Goal: Entertainment & Leisure: Consume media (video, audio)

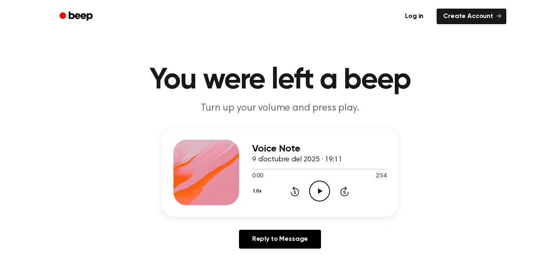
click at [173, 236] on div "Reply to Message" at bounding box center [280, 242] width 236 height 25
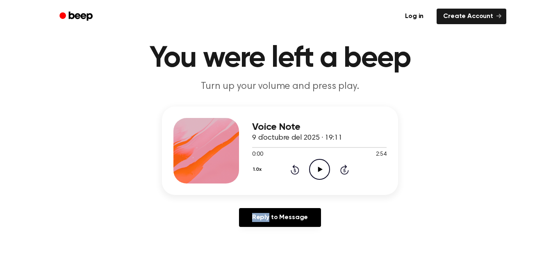
scroll to position [44, 0]
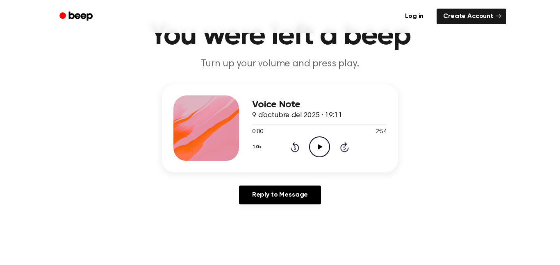
click at [314, 148] on icon "Play Audio" at bounding box center [319, 147] width 21 height 21
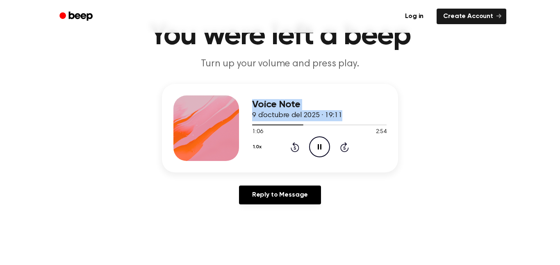
drag, startPoint x: 301, startPoint y: 125, endPoint x: 202, endPoint y: 137, distance: 99.5
click at [202, 137] on div "Voice Note 9 d’octubre del 2025 · 19:11 1:06 2:54 Your browser does not support…" at bounding box center [280, 128] width 236 height 89
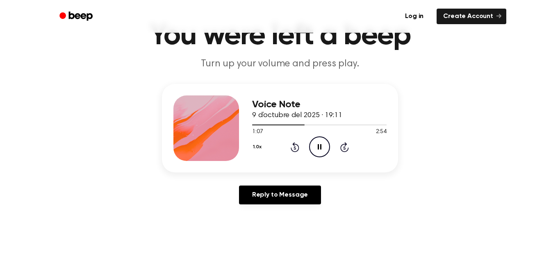
click at [317, 141] on icon "Pause Audio" at bounding box center [319, 147] width 21 height 21
drag, startPoint x: 305, startPoint y: 125, endPoint x: 249, endPoint y: 144, distance: 59.5
click at [249, 144] on div "Voice Note 9 d’octubre del 2025 · 19:11 1:08 2:54 Your browser does not support…" at bounding box center [280, 128] width 236 height 89
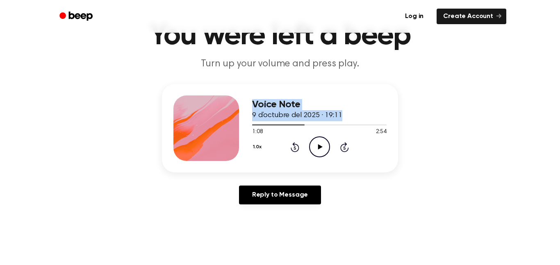
drag, startPoint x: 297, startPoint y: 124, endPoint x: 214, endPoint y: 142, distance: 84.3
click at [214, 142] on div "Voice Note 9 d’octubre del 2025 · 19:11 1:08 2:54 Your browser does not support…" at bounding box center [280, 128] width 236 height 89
